Goal: Transaction & Acquisition: Purchase product/service

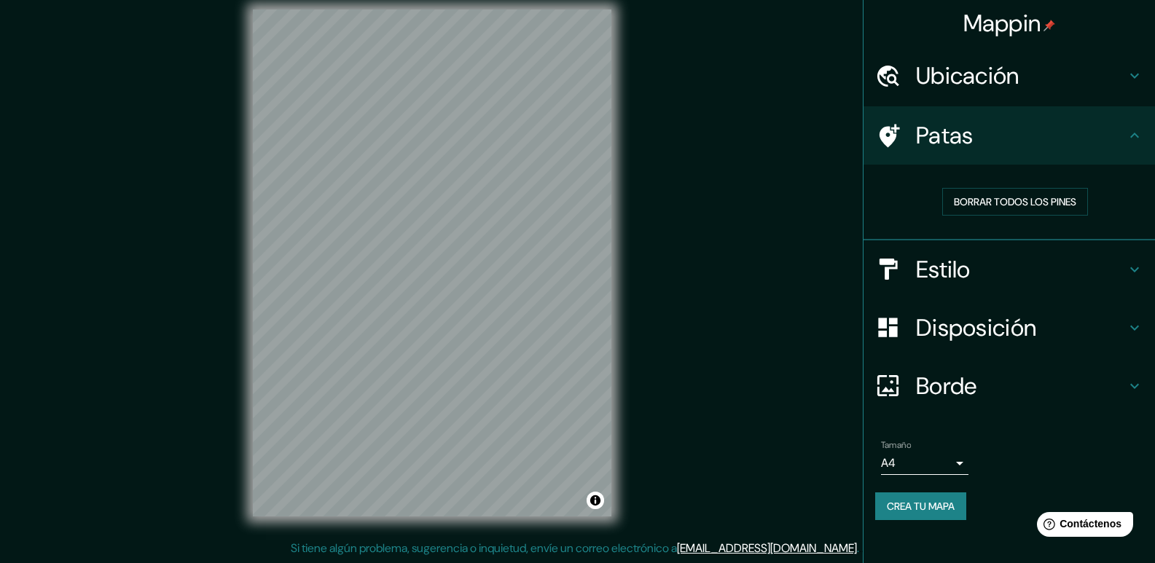
click at [984, 257] on h4 "Estilo" at bounding box center [1021, 269] width 210 height 29
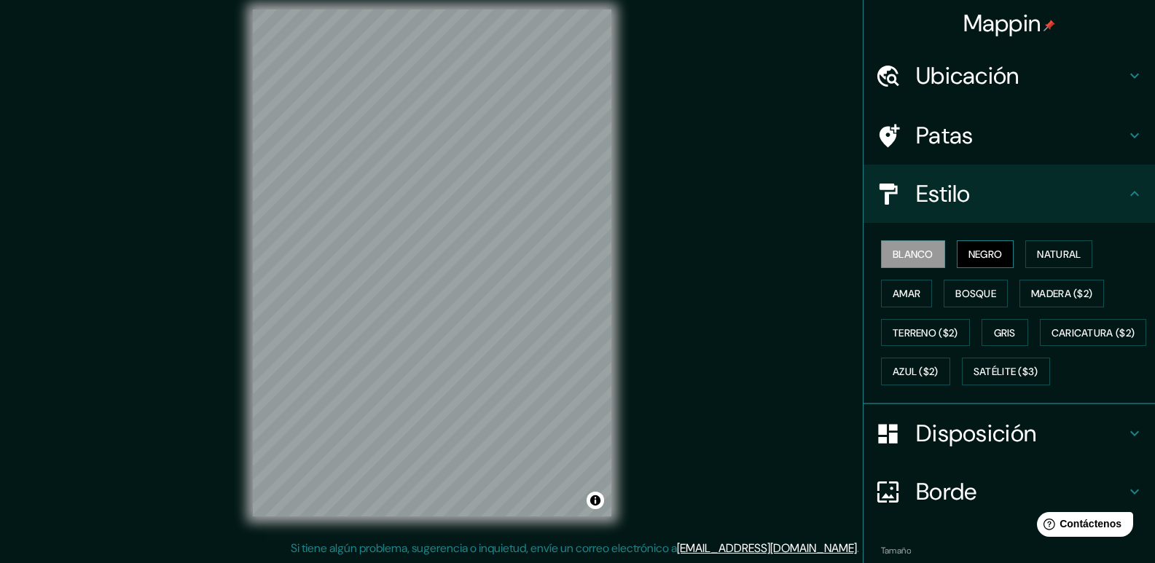
click at [978, 250] on font "Negro" at bounding box center [986, 254] width 34 height 19
drag, startPoint x: 789, startPoint y: 317, endPoint x: 781, endPoint y: 312, distance: 9.5
click at [791, 317] on div "Mappin Ubicación Paita, [GEOGRAPHIC_DATA], [GEOGRAPHIC_DATA] Paita [GEOGRAPHIC_…" at bounding box center [577, 274] width 1155 height 577
click at [993, 125] on h4 "Patas" at bounding box center [1021, 135] width 210 height 29
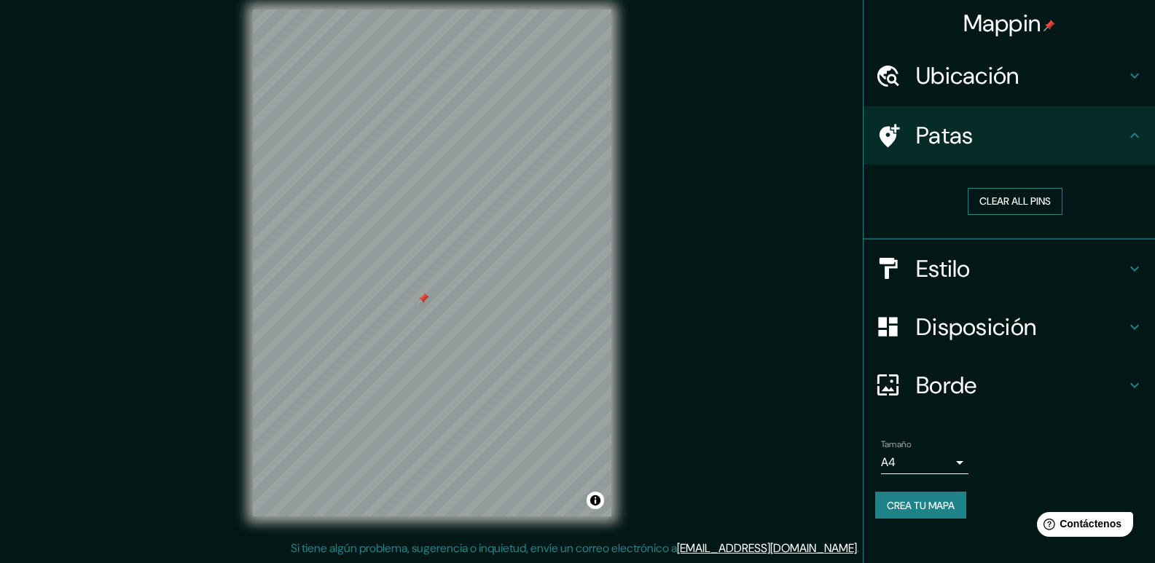
click at [1008, 195] on button "Clear all pins" at bounding box center [1015, 201] width 95 height 27
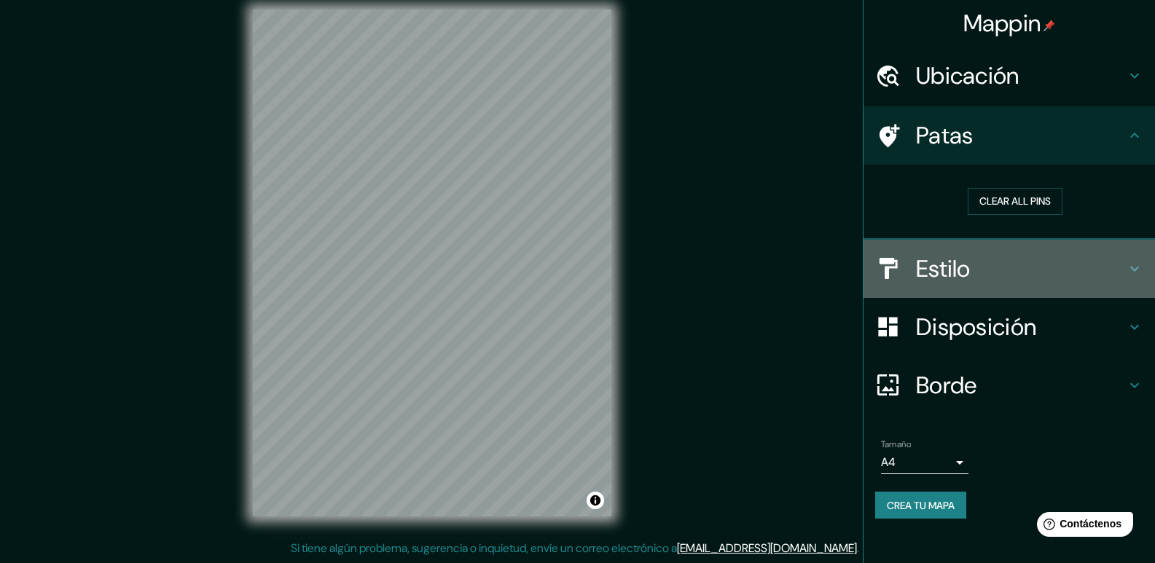
click at [1002, 259] on h4 "Estilo" at bounding box center [1021, 268] width 210 height 29
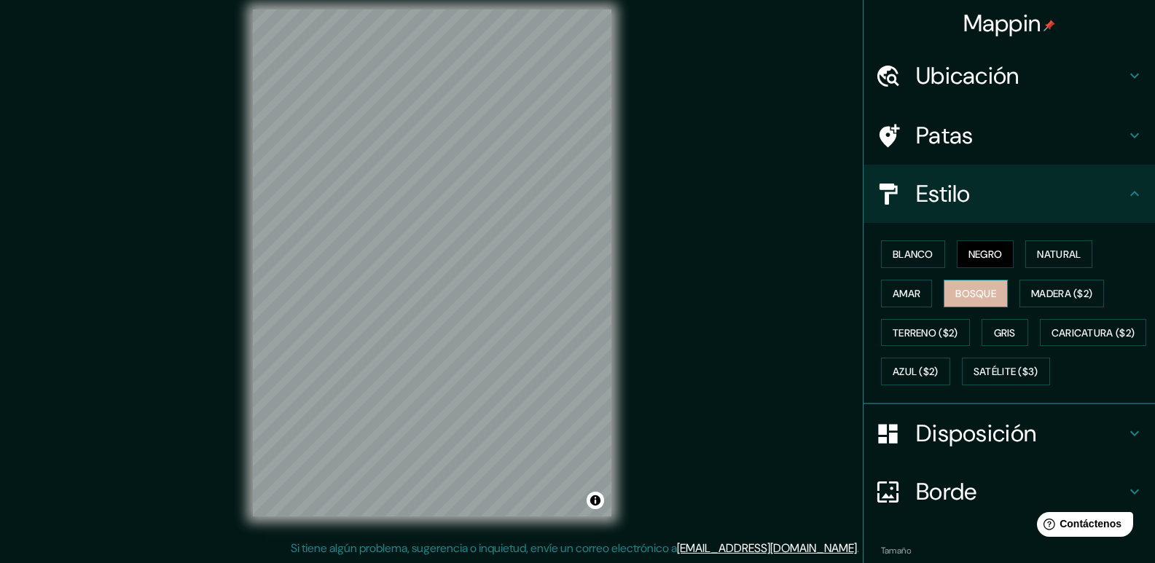
click at [974, 294] on font "Bosque" at bounding box center [975, 293] width 41 height 13
click at [1066, 289] on font "Madera ($2)" at bounding box center [1061, 293] width 61 height 13
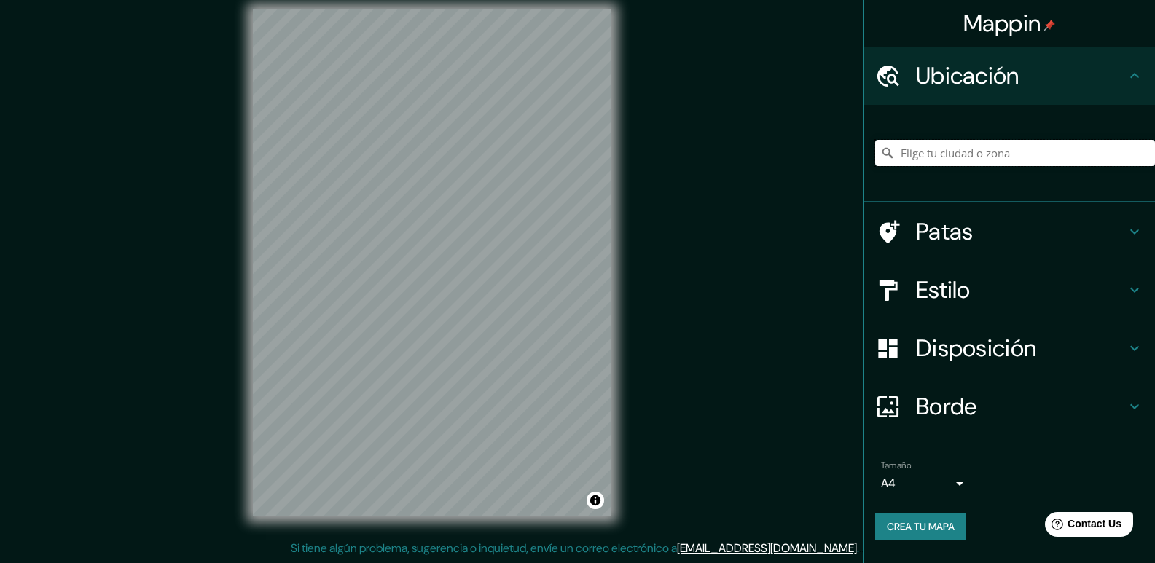
click at [971, 155] on input "Elige tu ciudad o zona" at bounding box center [1015, 153] width 280 height 26
click at [900, 160] on input "Elige tu ciudad o zona" at bounding box center [1015, 153] width 280 height 26
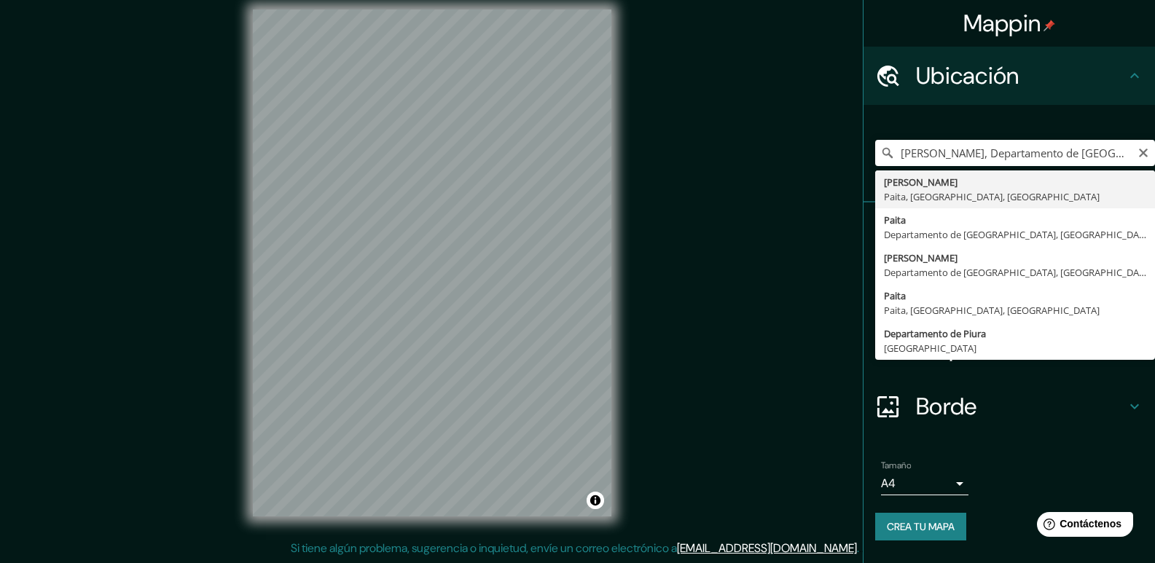
type input "[PERSON_NAME], Departamento de Piura, [GEOGRAPHIC_DATA]"
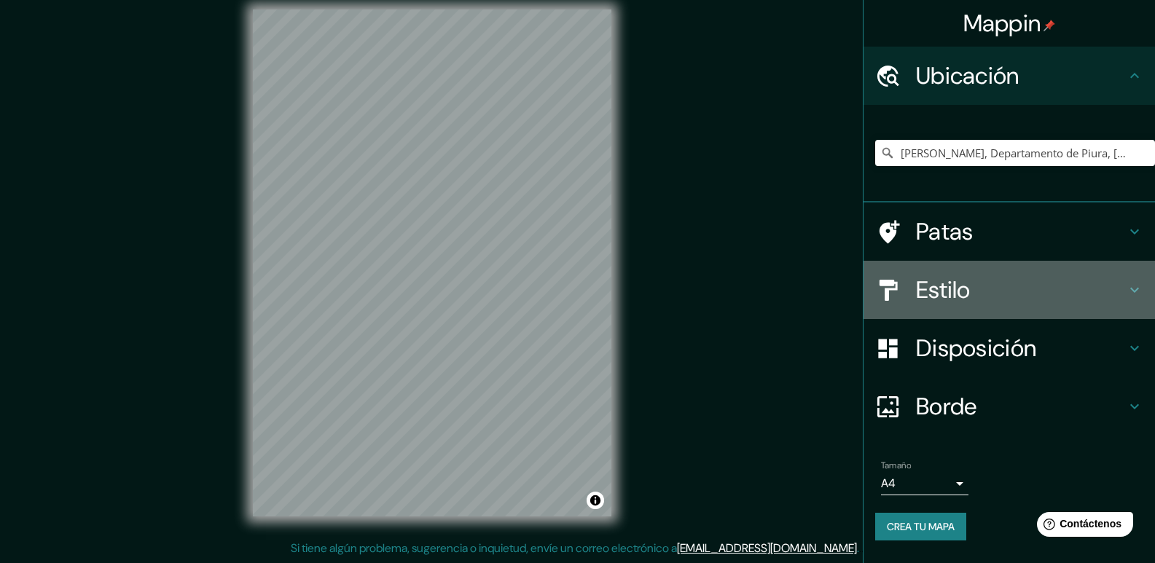
click at [961, 294] on font "Estilo" at bounding box center [943, 290] width 55 height 31
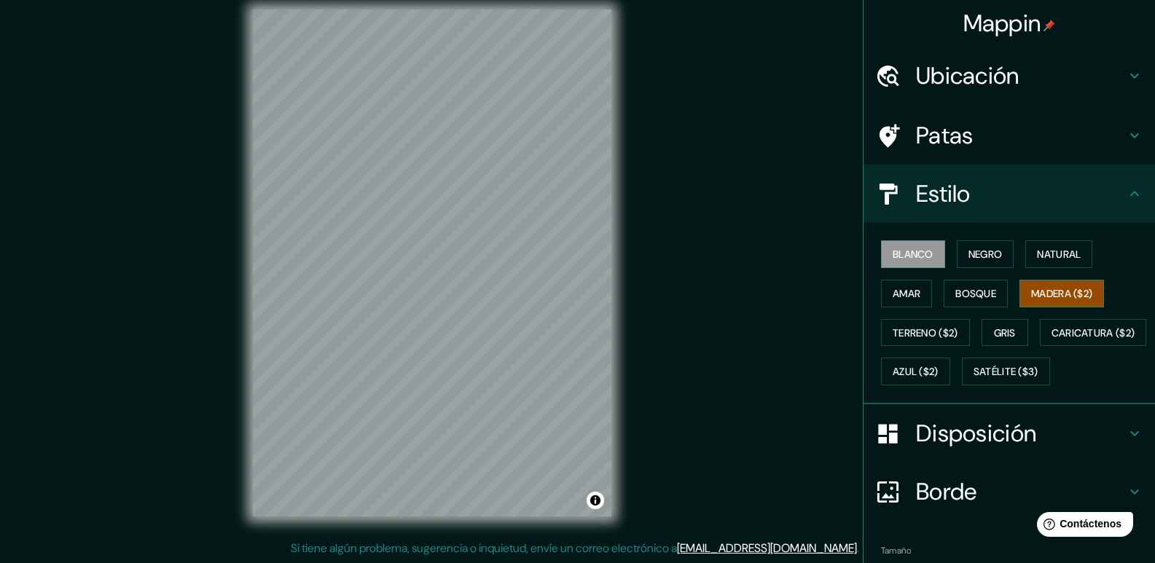
click at [1042, 292] on font "Madera ($2)" at bounding box center [1061, 293] width 61 height 13
click at [1003, 329] on font "Gris" at bounding box center [1005, 332] width 22 height 13
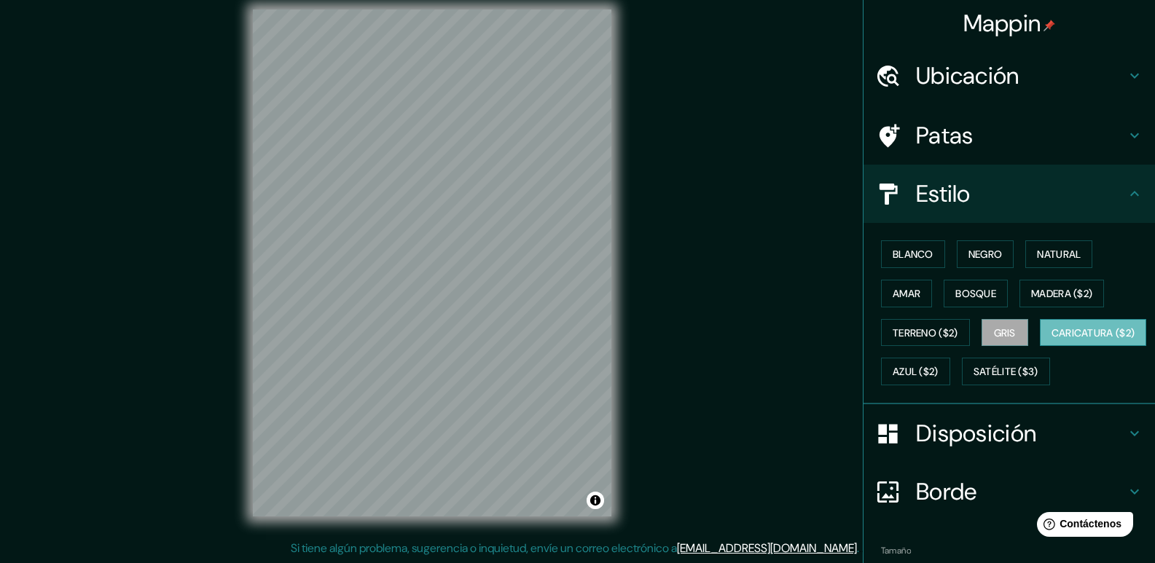
click at [1040, 347] on button "Caricatura ($2)" at bounding box center [1093, 333] width 107 height 28
click at [974, 379] on font "Satélite ($3)" at bounding box center [1006, 372] width 65 height 13
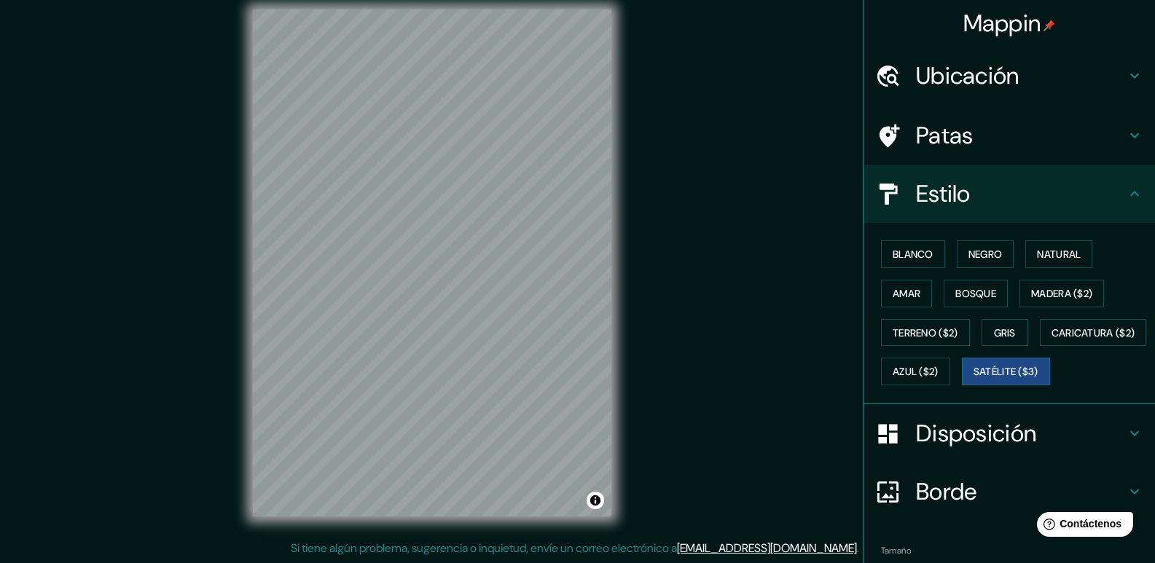
click at [980, 388] on div "Blanco Negro Natural Amar Bosque Madera ($2) Terreno ($2) Gris Caricatura ($2) …" at bounding box center [1015, 313] width 280 height 157
click at [939, 367] on font "Azul ($2)" at bounding box center [916, 372] width 46 height 13
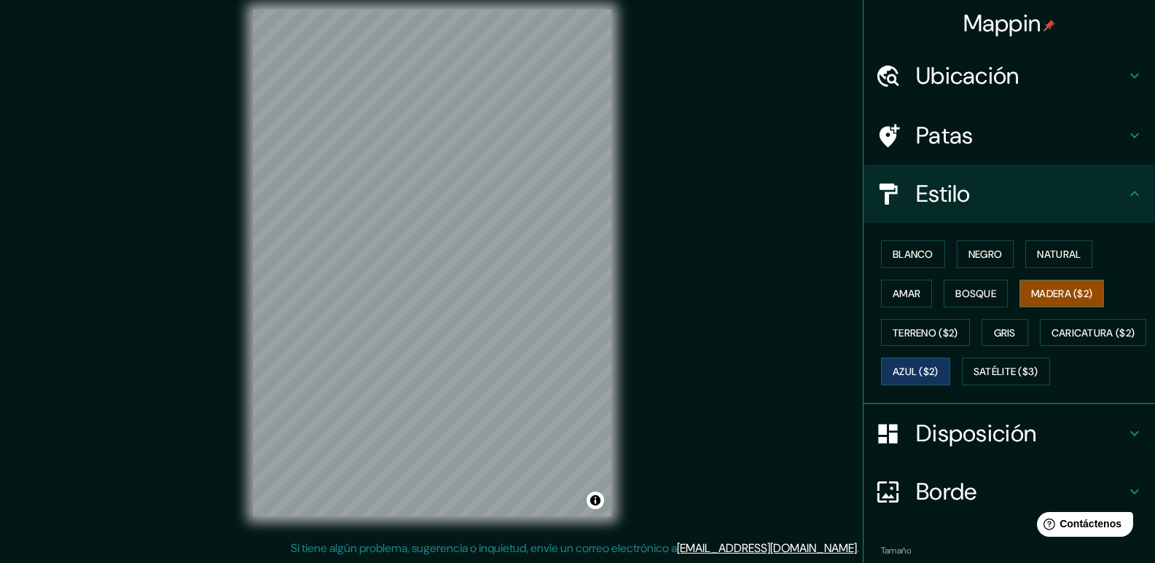
click at [1072, 297] on font "Madera ($2)" at bounding box center [1061, 293] width 61 height 13
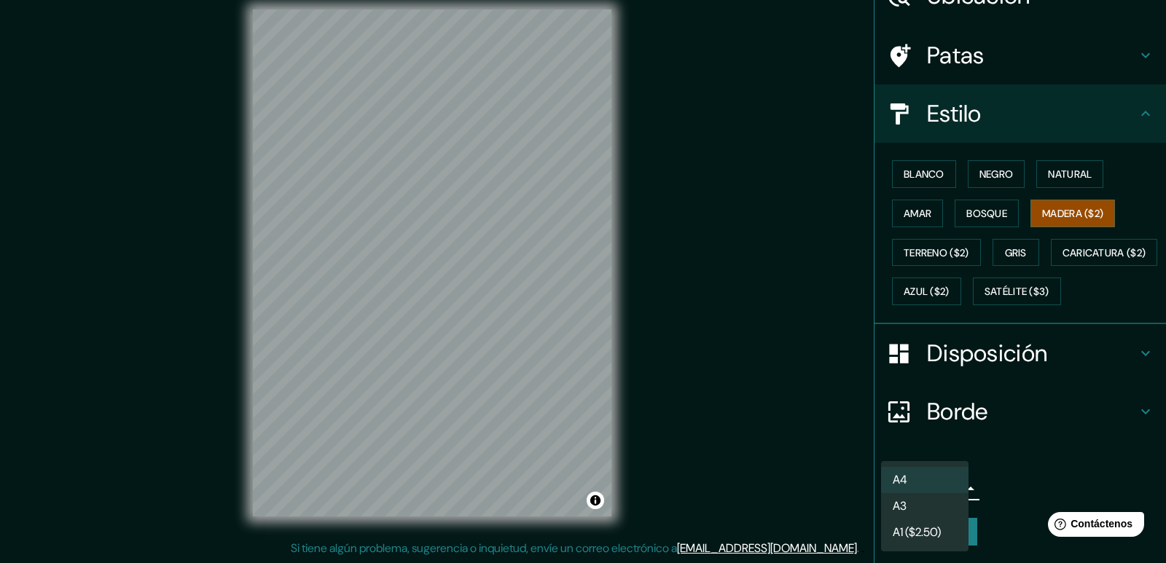
click at [951, 487] on body "Mappin Ubicación [PERSON_NAME][GEOGRAPHIC_DATA], [GEOGRAPHIC_DATA], [GEOGRAPHIC…" at bounding box center [583, 267] width 1166 height 563
click at [928, 531] on font "A1 ($2.50)" at bounding box center [917, 534] width 48 height 15
click at [934, 497] on body "Mappin Ubicación [PERSON_NAME][GEOGRAPHIC_DATA], [GEOGRAPHIC_DATA], [GEOGRAPHIC…" at bounding box center [583, 267] width 1166 height 563
click at [934, 496] on li "A3" at bounding box center [924, 507] width 87 height 27
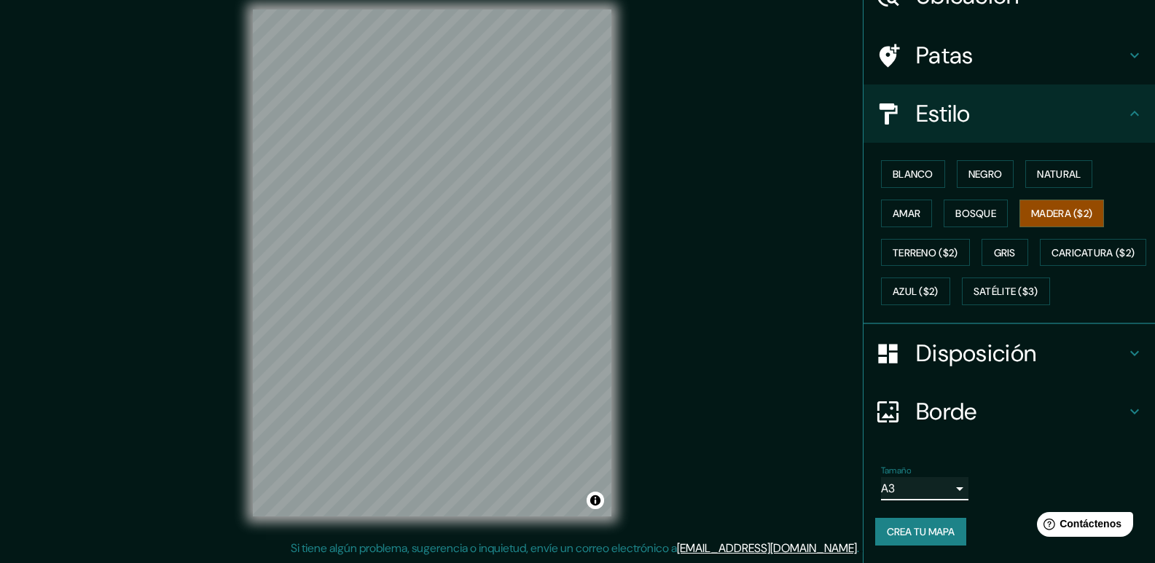
scroll to position [0, 0]
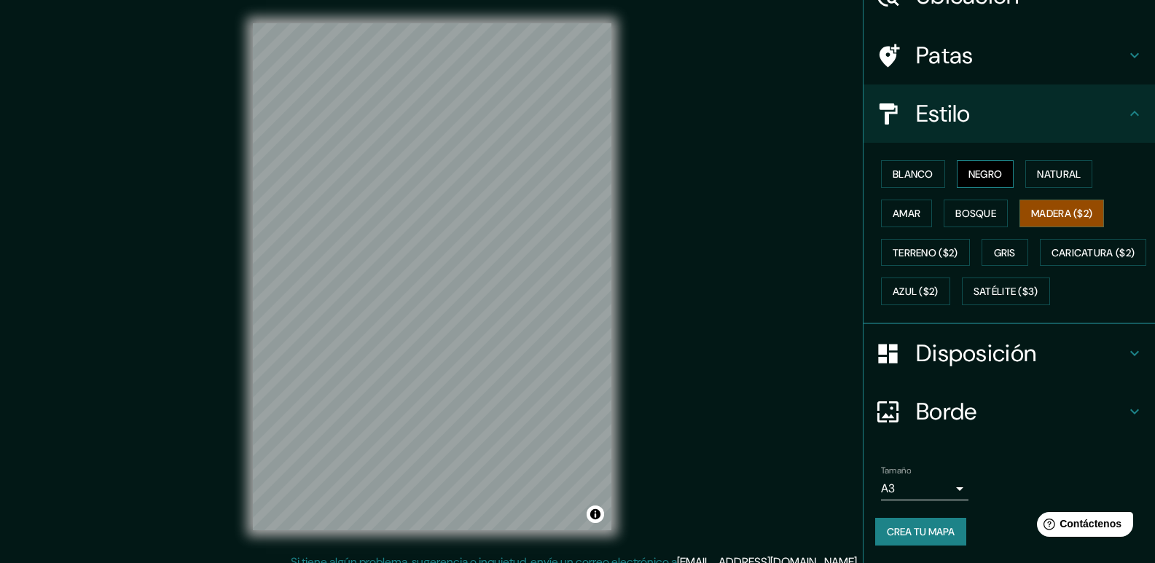
click at [958, 160] on button "Negro" at bounding box center [986, 174] width 58 height 28
